Goal: Complete application form

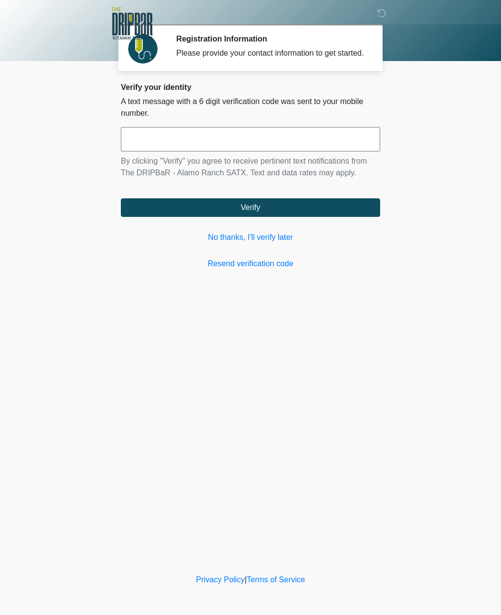
click at [175, 149] on input "text" at bounding box center [250, 139] width 259 height 24
type input "******"
click at [254, 217] on button "Verify" at bounding box center [250, 207] width 259 height 19
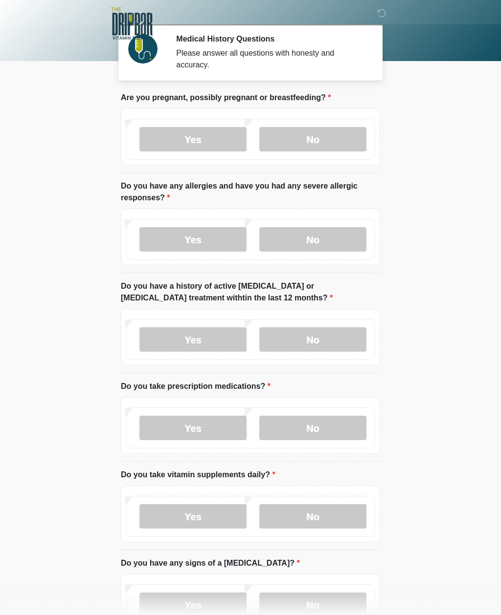
click at [321, 142] on label "No" at bounding box center [312, 139] width 107 height 24
click at [207, 239] on label "Yes" at bounding box center [192, 239] width 107 height 24
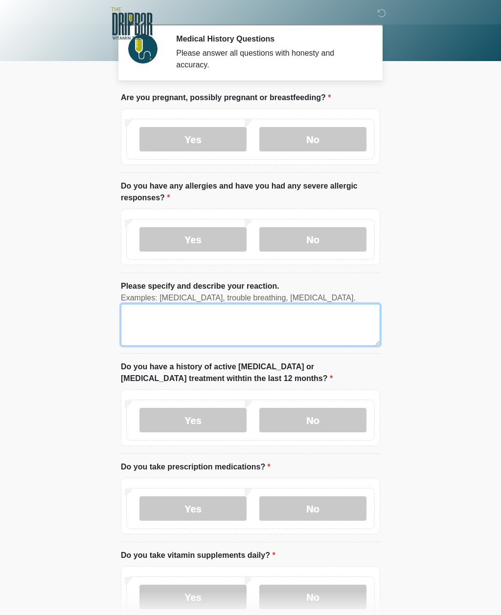
click at [160, 319] on textarea "Please specify and describe your reaction." at bounding box center [250, 325] width 259 height 42
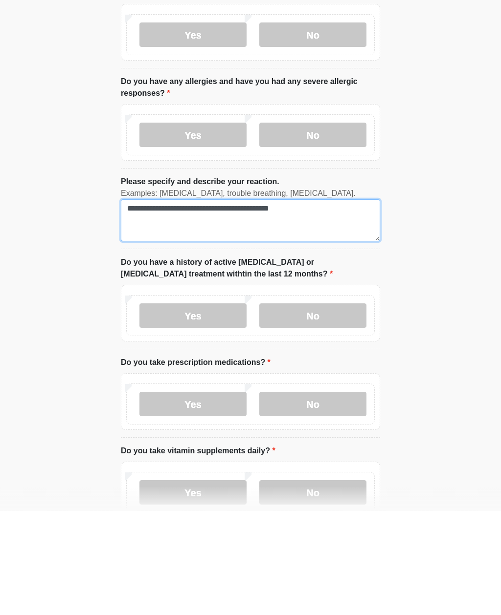
type textarea "**********"
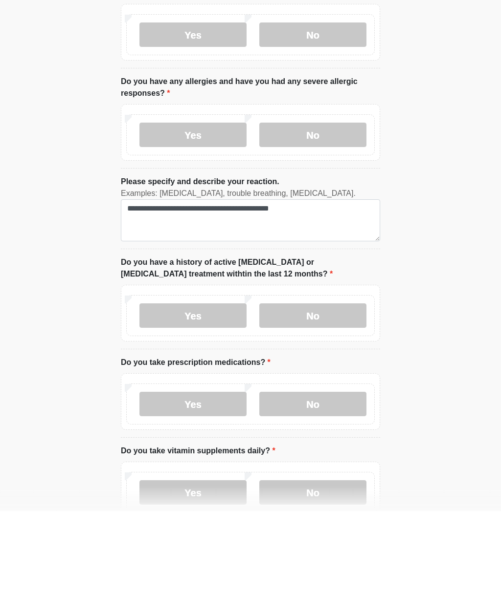
click at [334, 408] on label "No" at bounding box center [312, 420] width 107 height 24
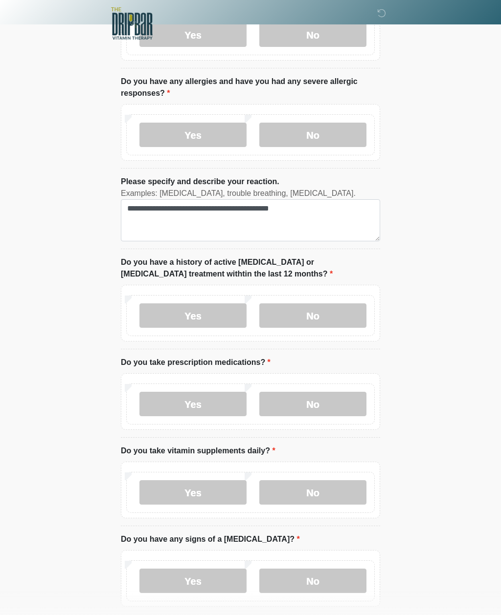
click at [196, 413] on label "Yes" at bounding box center [192, 404] width 107 height 24
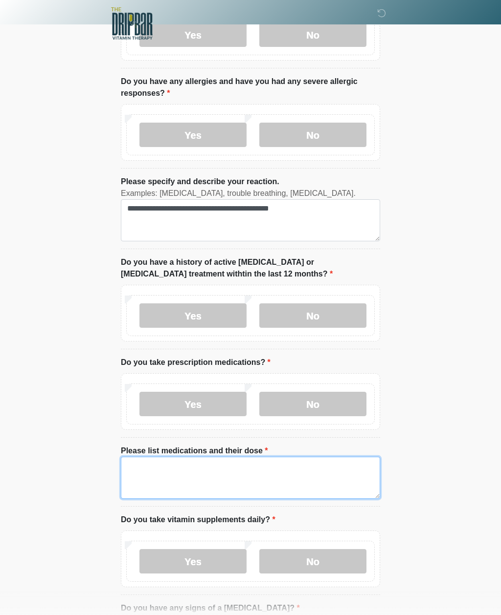
click at [140, 477] on textarea "Please list medications and their dose" at bounding box center [250, 478] width 259 height 42
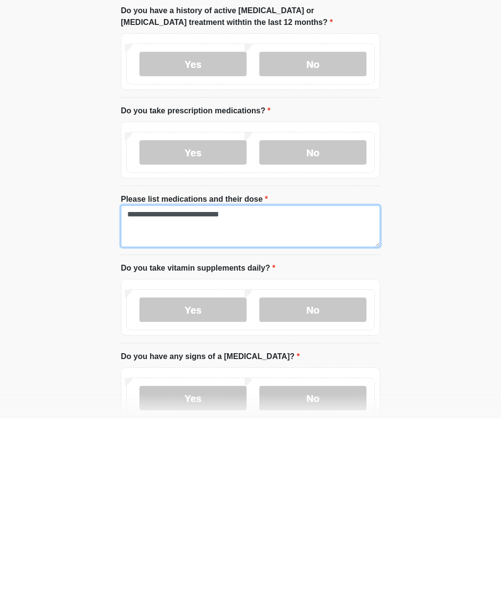
type textarea "**********"
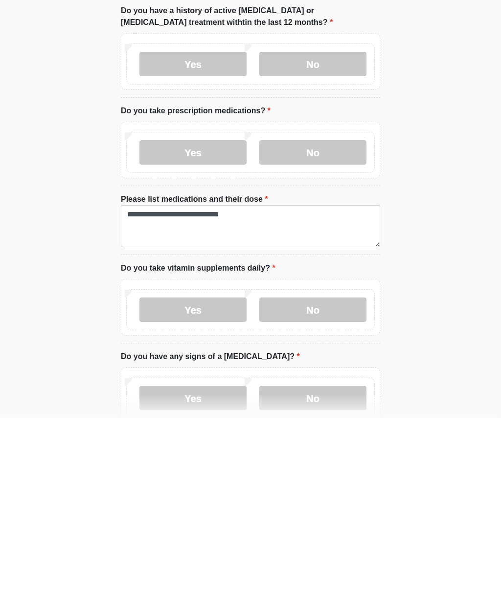
click at [183, 495] on label "Yes" at bounding box center [192, 507] width 107 height 24
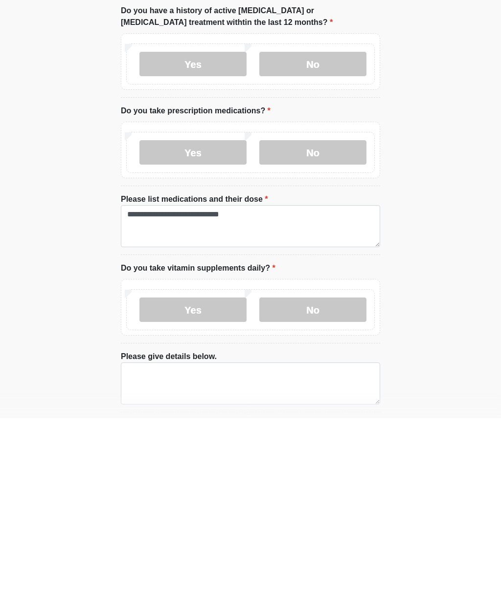
scroll to position [357, 0]
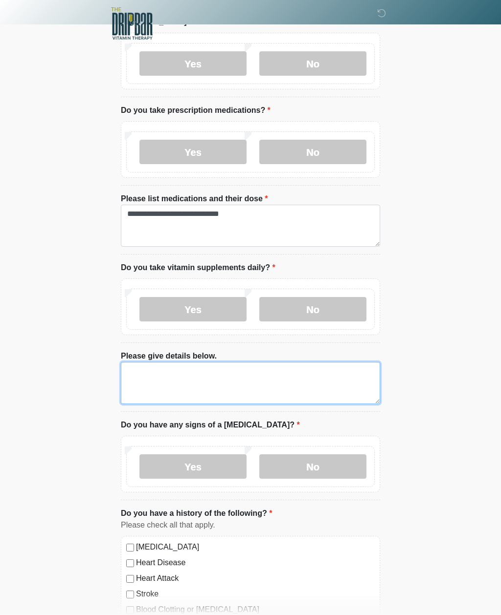
click at [153, 372] on textarea "Please give details below." at bounding box center [250, 383] width 259 height 42
type textarea "**********"
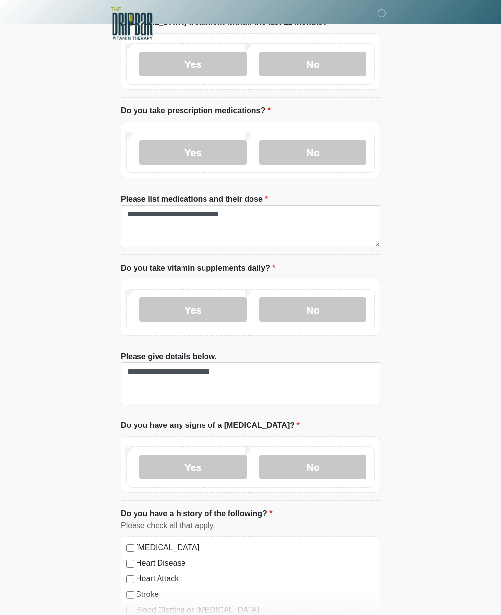
click at [320, 470] on label "No" at bounding box center [312, 467] width 107 height 24
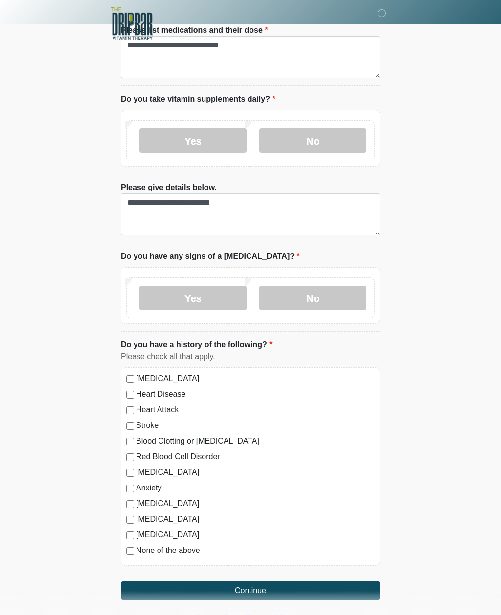
scroll to position [529, 0]
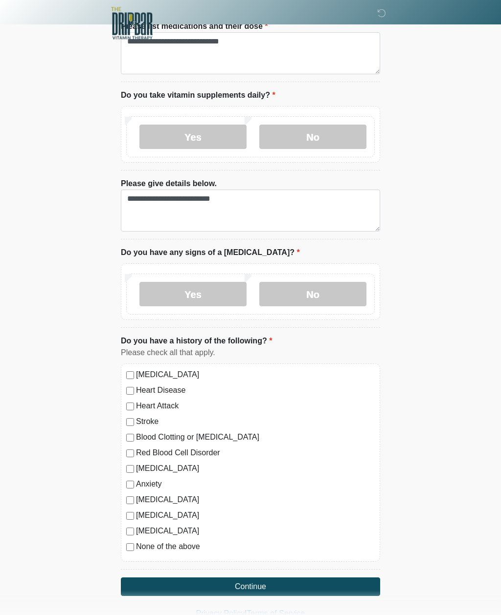
click at [264, 586] on button "Continue" at bounding box center [250, 587] width 259 height 19
click at [251, 587] on button "Continue" at bounding box center [250, 587] width 259 height 19
click at [253, 593] on button "Continue" at bounding box center [250, 587] width 259 height 19
click at [158, 548] on label "None of the above" at bounding box center [255, 547] width 239 height 12
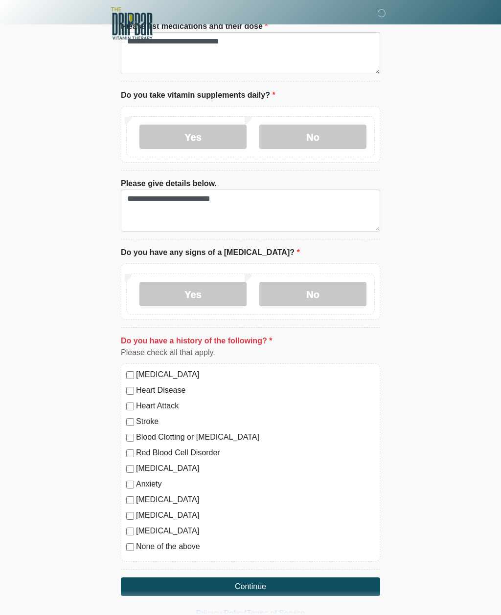
click at [251, 589] on button "Continue" at bounding box center [250, 587] width 259 height 19
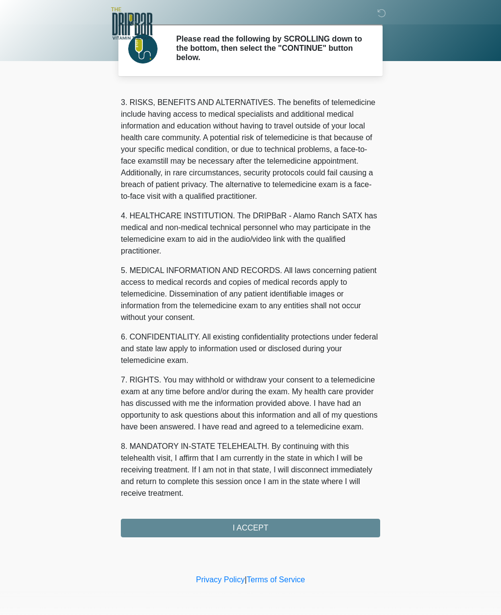
scroll to position [159, 0]
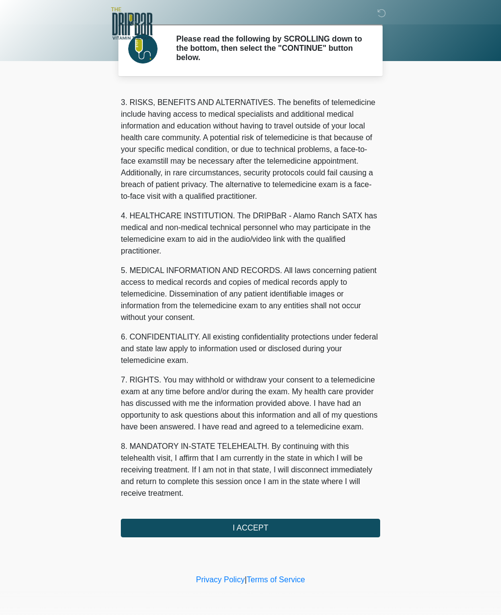
click at [259, 523] on button "I ACCEPT" at bounding box center [250, 528] width 259 height 19
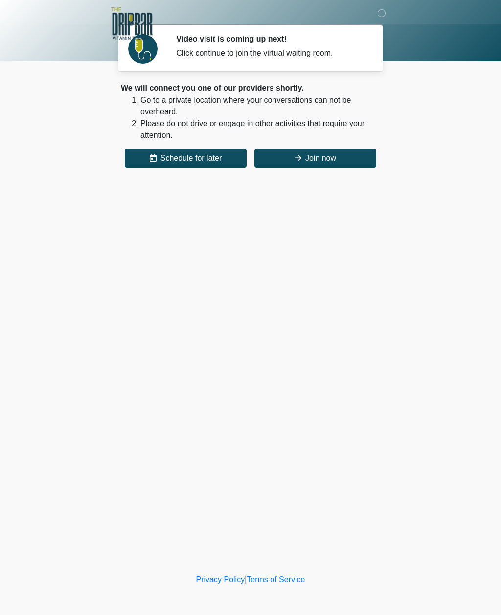
click at [353, 162] on button "Join now" at bounding box center [315, 158] width 122 height 19
